Goal: Communication & Community: Answer question/provide support

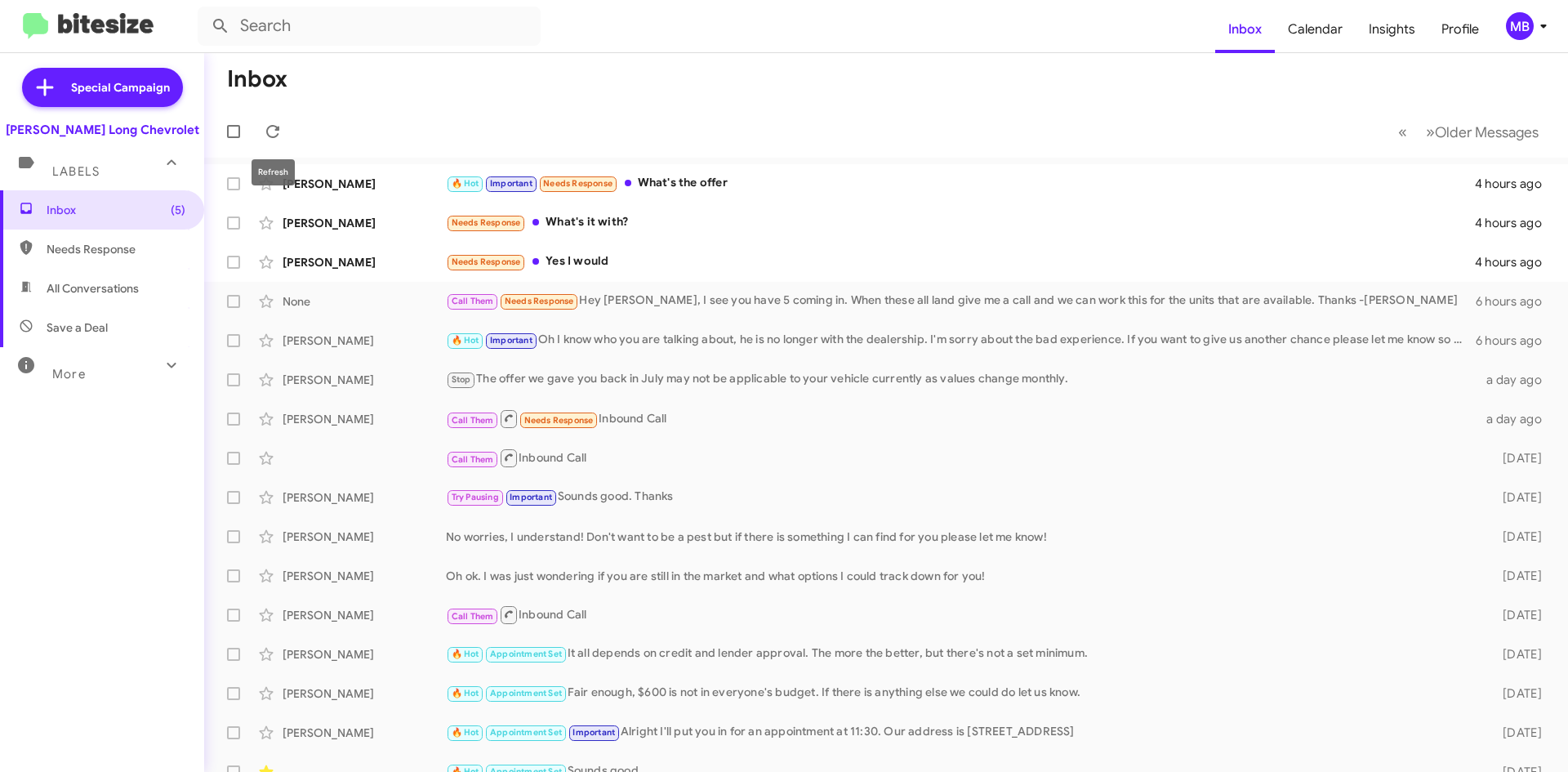
click at [290, 132] on mat-toolbar-row "« Previous » Next Older Messages" at bounding box center [885, 131] width 1363 height 52
click at [279, 131] on icon at bounding box center [272, 131] width 13 height 13
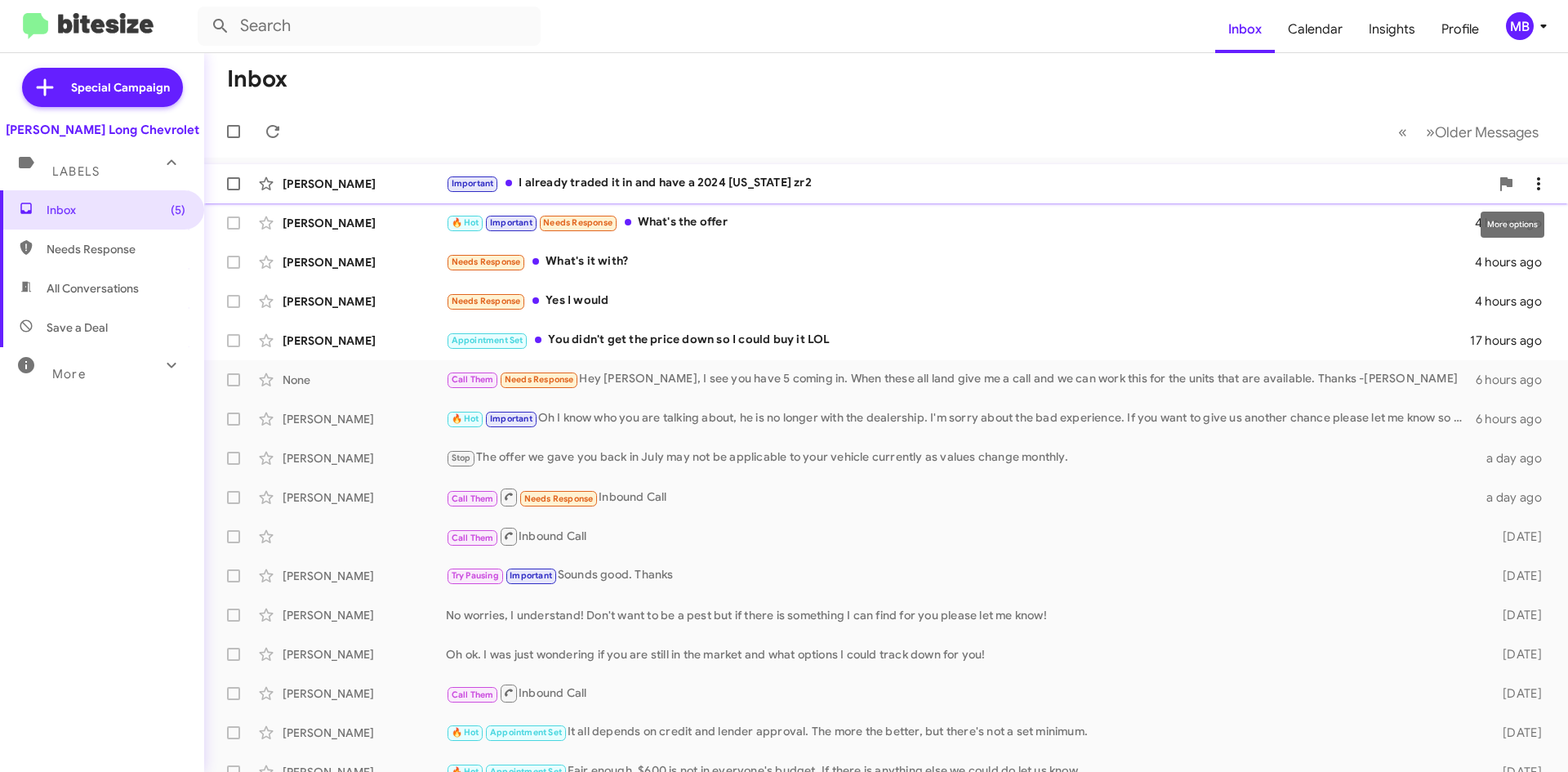
click at [1529, 178] on icon at bounding box center [1538, 184] width 20 height 20
click at [1263, 191] on div at bounding box center [784, 386] width 1568 height 772
click at [640, 184] on div "Important I already traded it in and have a 2024 [US_STATE] zr2" at bounding box center [968, 183] width 1043 height 19
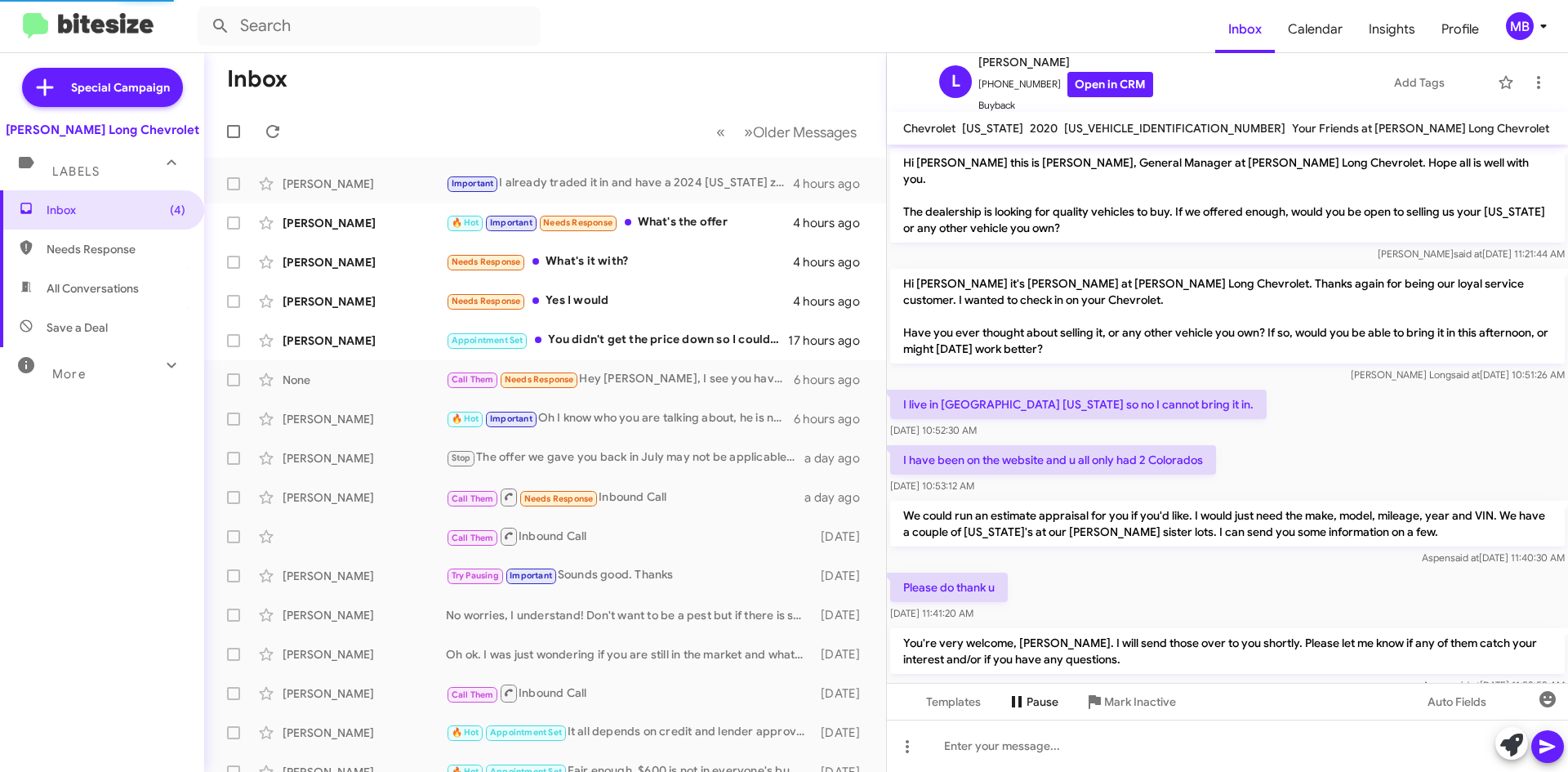
scroll to position [417, 0]
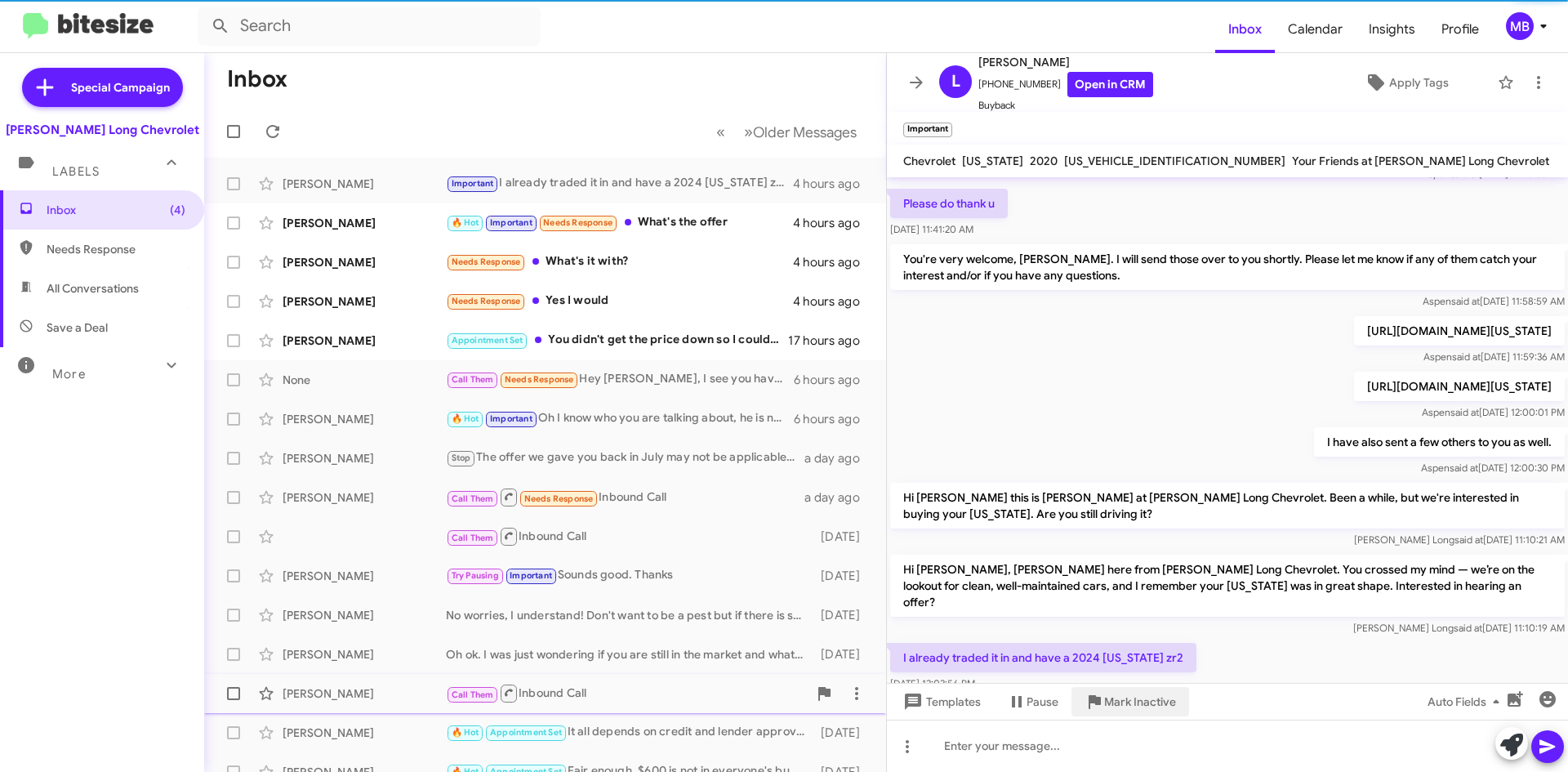
click at [1117, 690] on span "Mark Inactive" at bounding box center [1140, 702] width 72 height 30
